Goal: Find specific page/section: Find specific page/section

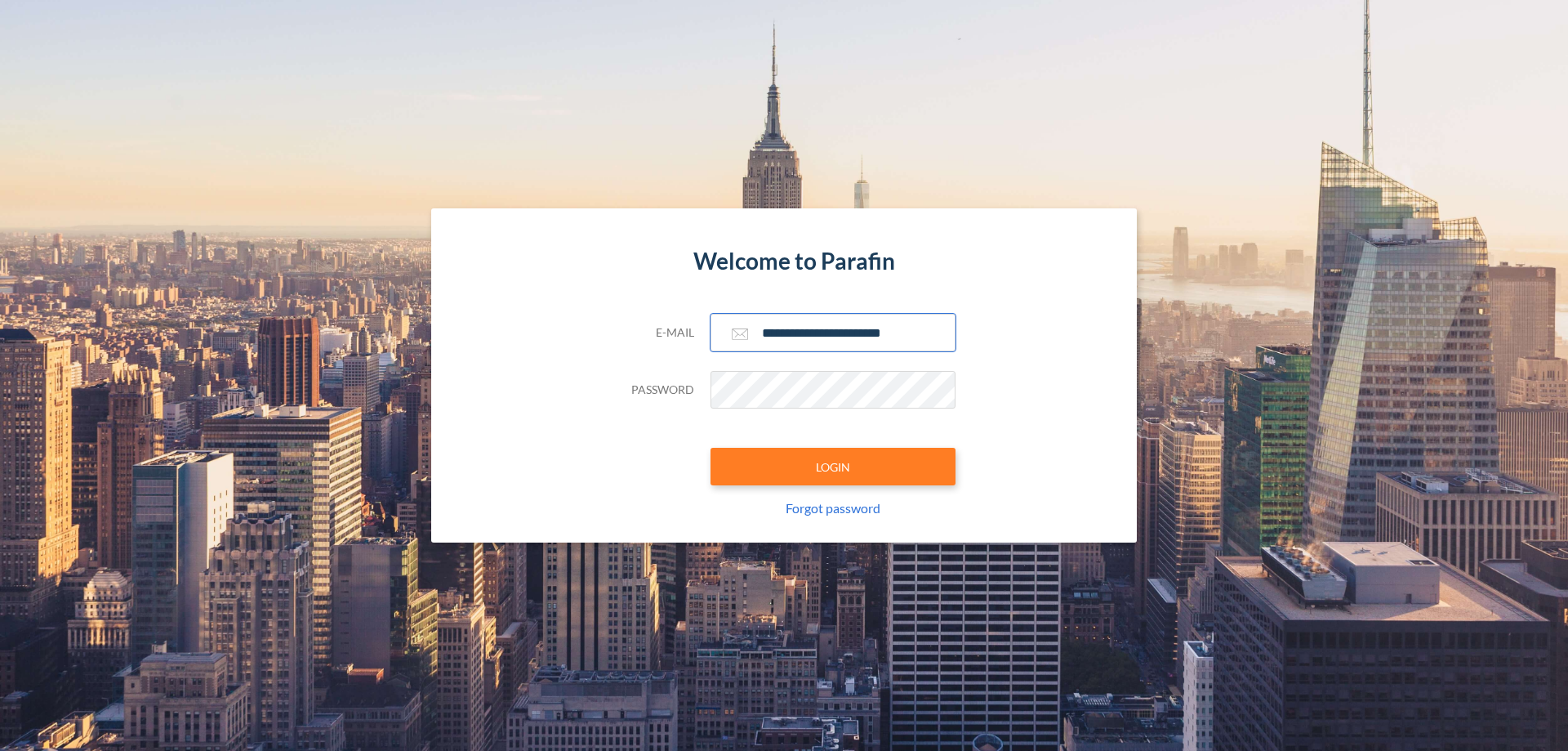
type input "**********"
click at [833, 467] on button "LOGIN" at bounding box center [834, 467] width 245 height 38
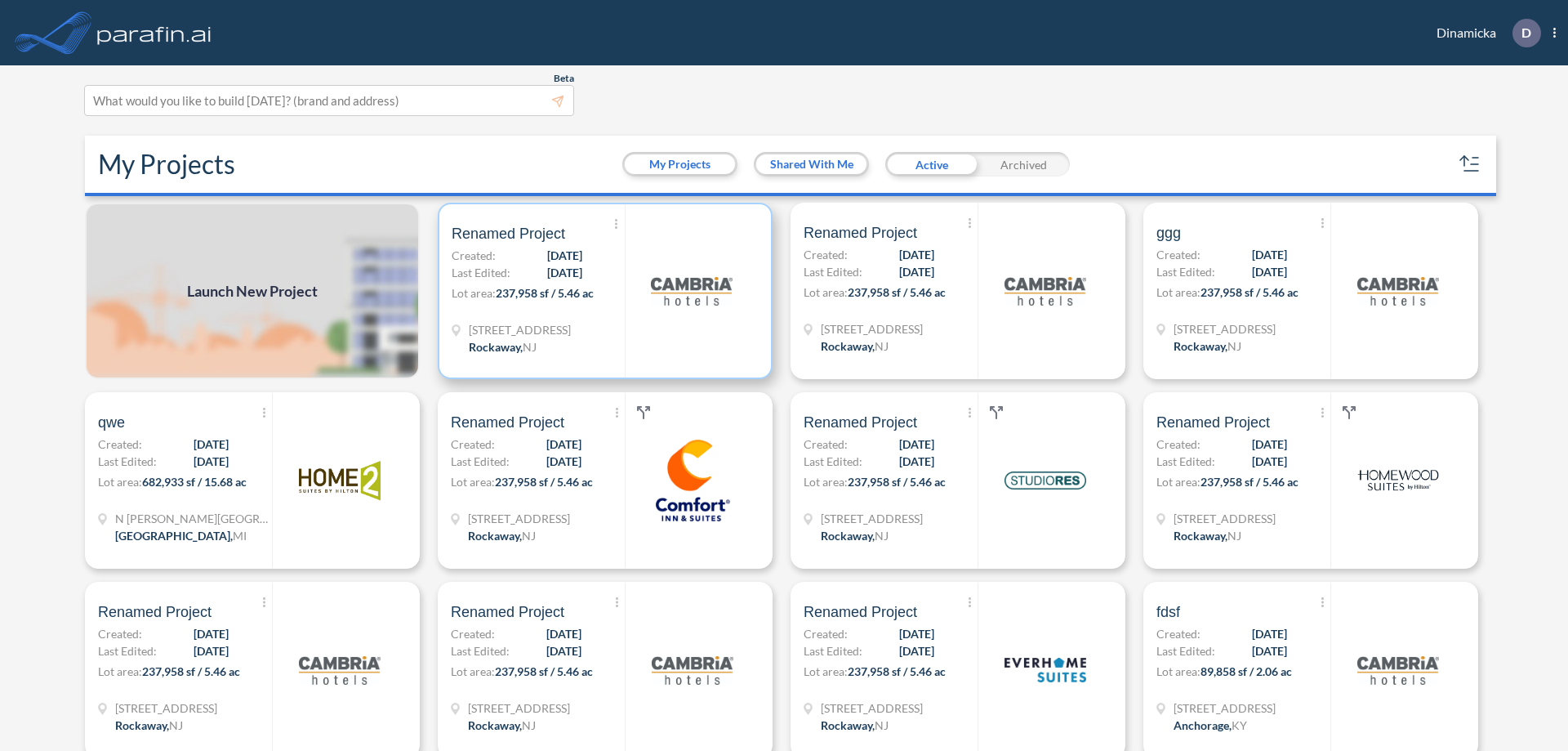
scroll to position [4, 0]
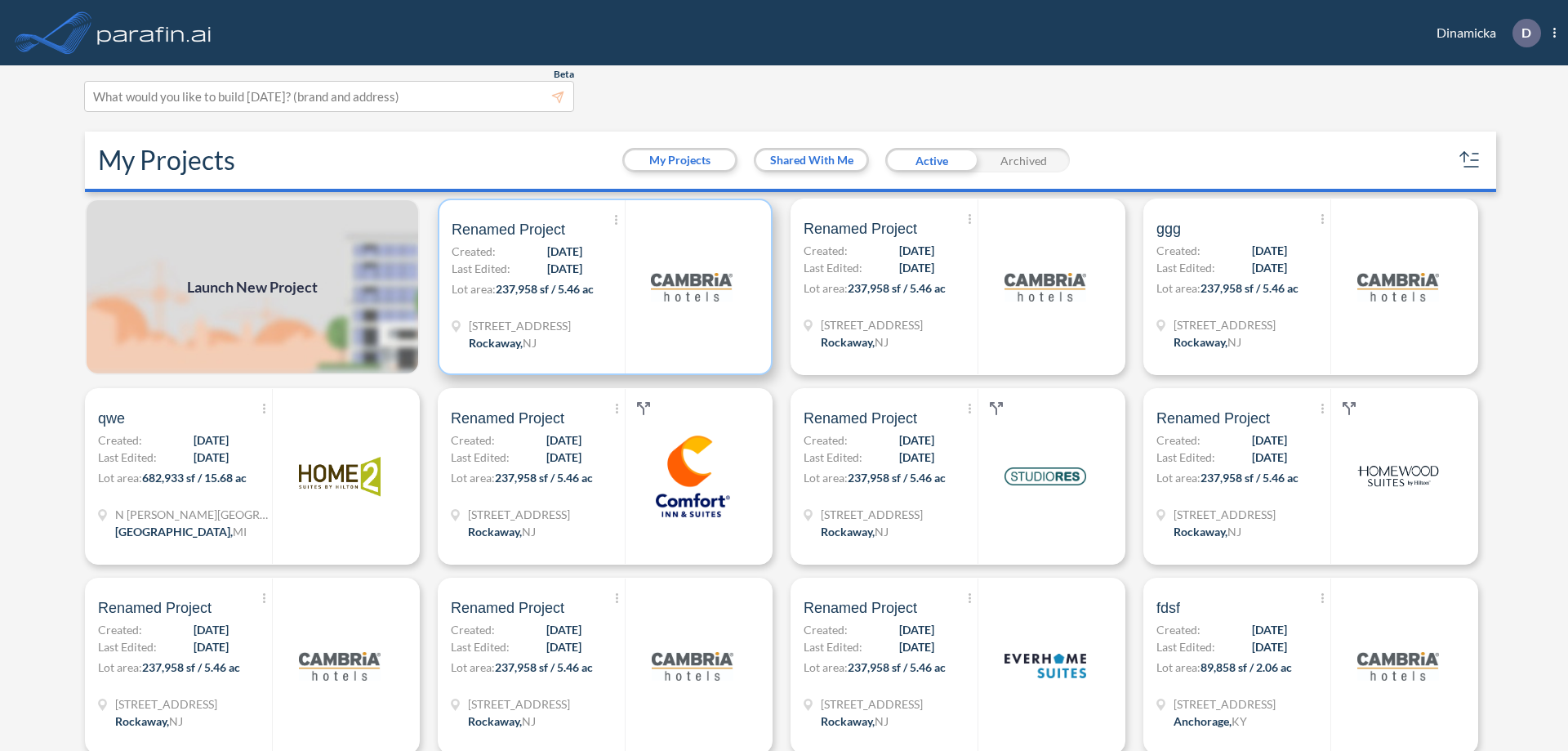
click at [602, 286] on p "Lot area: 237,958 sf / 5.46 ac" at bounding box center [539, 292] width 173 height 23
